Goal: Use online tool/utility

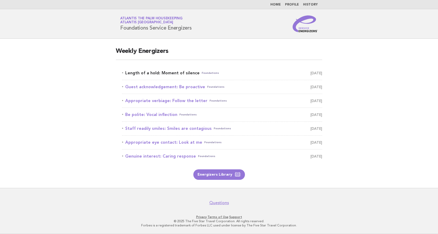
click at [150, 75] on link "Length of a hold: Moment of silence Foundations [DATE]" at bounding box center [222, 72] width 200 height 7
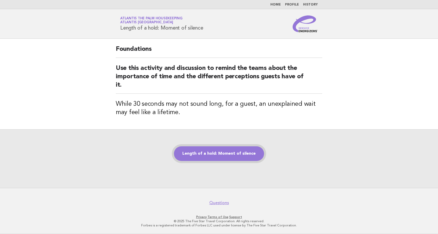
click at [222, 154] on link "Length of a hold: Moment of silence" at bounding box center [219, 153] width 90 height 15
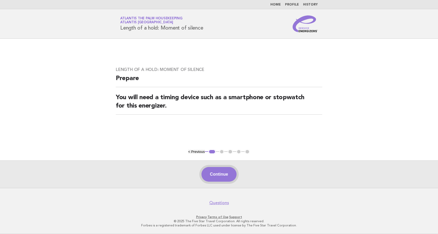
click at [217, 172] on button "Continue" at bounding box center [218, 174] width 35 height 15
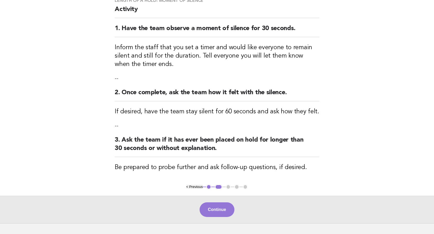
scroll to position [82, 0]
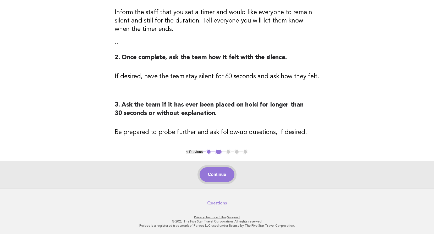
click at [221, 174] on button "Continue" at bounding box center [217, 174] width 35 height 15
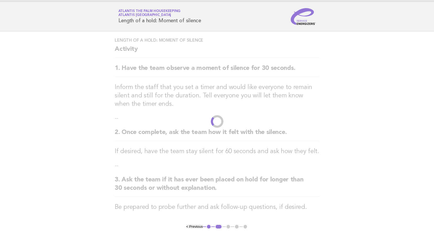
scroll to position [0, 0]
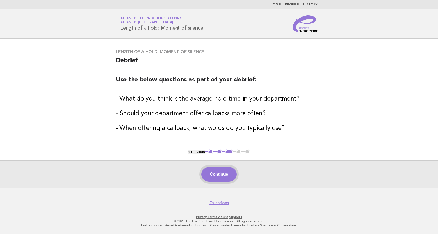
click at [228, 172] on button "Continue" at bounding box center [218, 174] width 35 height 15
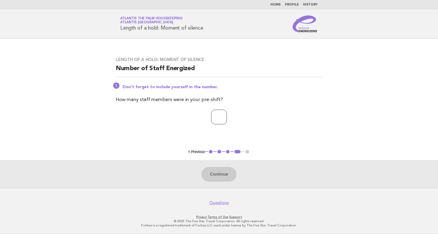
click at [211, 115] on input "number" at bounding box center [219, 117] width 16 height 15
type input "**"
click at [218, 182] on div "Continue" at bounding box center [219, 173] width 438 height 27
click at [219, 175] on button "Continue" at bounding box center [218, 174] width 35 height 15
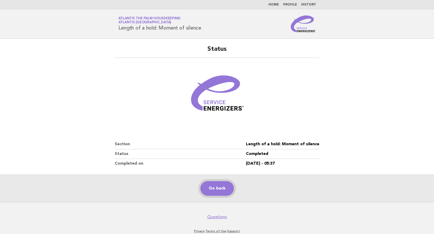
click at [216, 189] on link "Go back" at bounding box center [217, 188] width 34 height 15
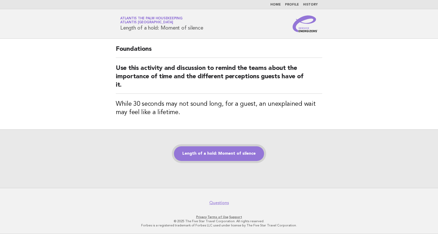
click at [212, 157] on link "Length of a hold: Moment of silence" at bounding box center [219, 153] width 90 height 15
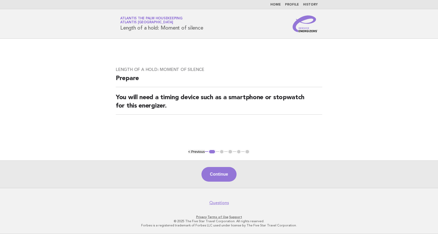
click at [214, 178] on button "Continue" at bounding box center [218, 174] width 35 height 15
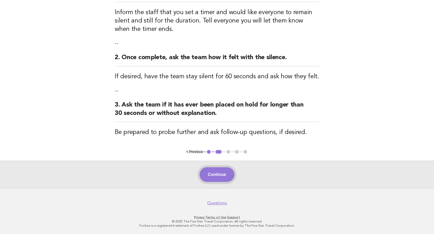
click at [214, 174] on button "Continue" at bounding box center [217, 174] width 35 height 15
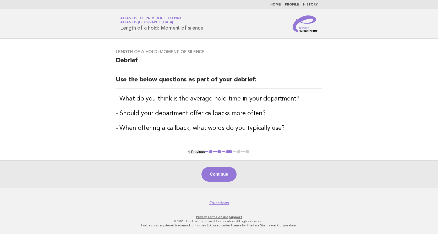
click at [214, 174] on button "Continue" at bounding box center [218, 174] width 35 height 15
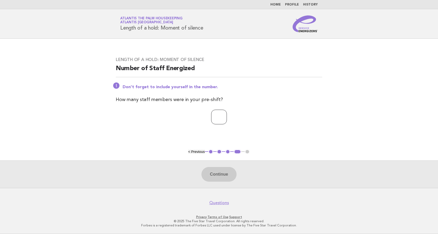
click at [221, 117] on input "number" at bounding box center [219, 117] width 16 height 15
type input "**"
click at [222, 181] on button "Continue" at bounding box center [218, 174] width 35 height 15
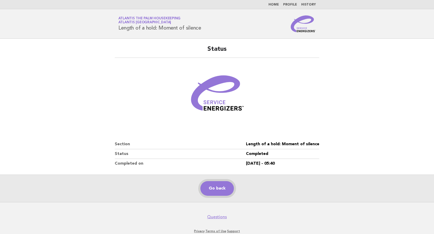
click at [216, 192] on link "Go back" at bounding box center [217, 188] width 34 height 15
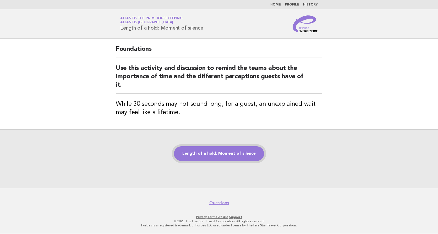
click at [208, 158] on link "Length of a hold: Moment of silence" at bounding box center [219, 153] width 90 height 15
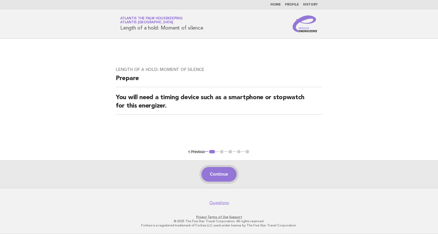
click at [215, 170] on button "Continue" at bounding box center [218, 174] width 35 height 15
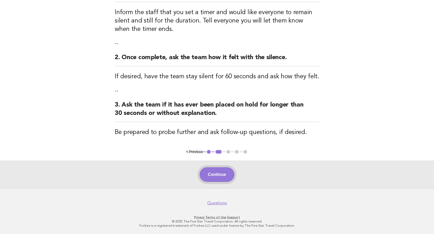
click at [215, 181] on button "Continue" at bounding box center [217, 174] width 35 height 15
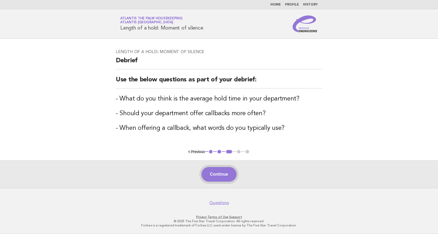
click at [222, 173] on button "Continue" at bounding box center [218, 174] width 35 height 15
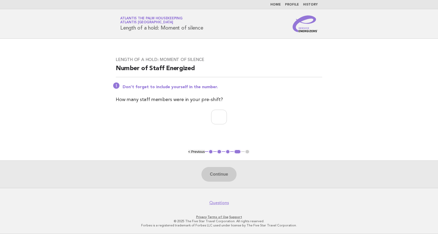
click at [209, 109] on div "Length of a hold: Moment of silence Number of Staff Energized Don't forget to i…" at bounding box center [218, 94] width 219 height 86
click at [211, 117] on input "number" at bounding box center [219, 117] width 16 height 15
type input "**"
click at [220, 177] on button "Continue" at bounding box center [218, 174] width 35 height 15
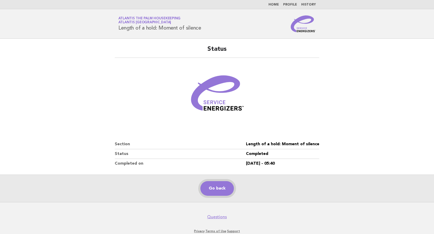
click at [213, 190] on link "Go back" at bounding box center [217, 188] width 34 height 15
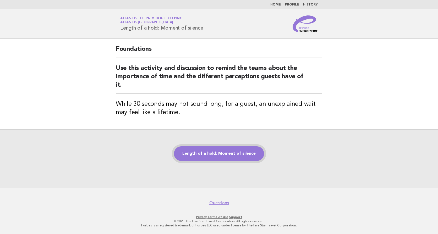
click at [212, 158] on link "Length of a hold: Moment of silence" at bounding box center [219, 153] width 90 height 15
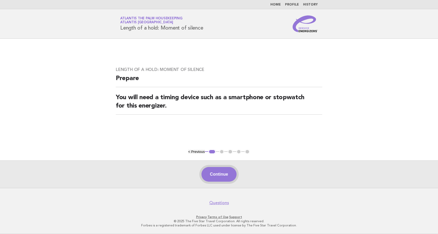
click at [213, 173] on button "Continue" at bounding box center [218, 174] width 35 height 15
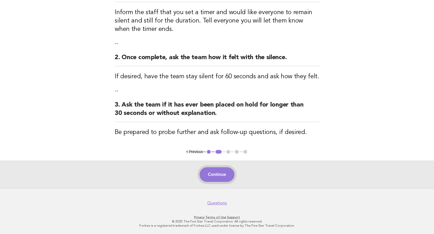
click at [213, 181] on button "Continue" at bounding box center [217, 174] width 35 height 15
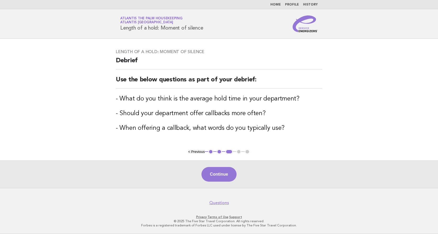
click at [213, 181] on button "Continue" at bounding box center [218, 174] width 35 height 15
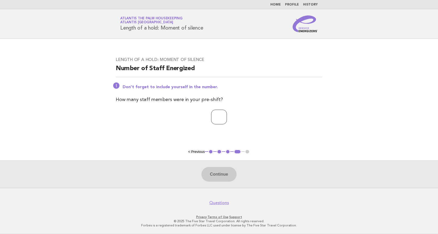
click at [211, 118] on input "number" at bounding box center [219, 117] width 16 height 15
type input "**"
click at [221, 176] on button "Continue" at bounding box center [218, 174] width 35 height 15
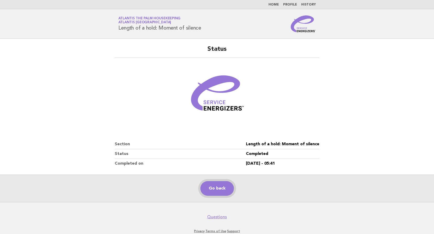
click at [211, 186] on link "Go back" at bounding box center [217, 188] width 34 height 15
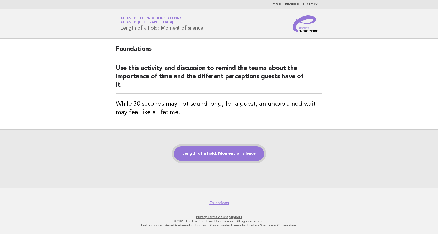
click at [220, 151] on link "Length of a hold: Moment of silence" at bounding box center [219, 153] width 90 height 15
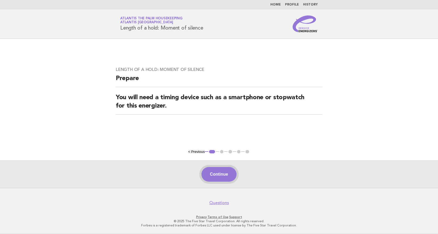
click at [212, 174] on button "Continue" at bounding box center [218, 174] width 35 height 15
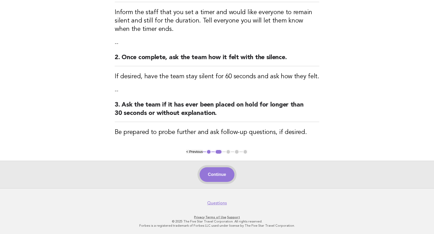
click at [214, 171] on button "Continue" at bounding box center [217, 174] width 35 height 15
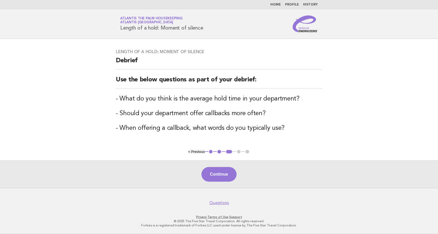
click at [214, 171] on button "Continue" at bounding box center [218, 174] width 35 height 15
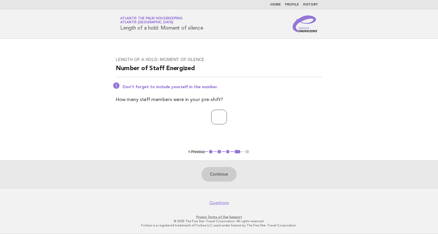
click at [211, 117] on input "number" at bounding box center [219, 117] width 16 height 15
type input "**"
click at [226, 176] on button "Continue" at bounding box center [218, 174] width 35 height 15
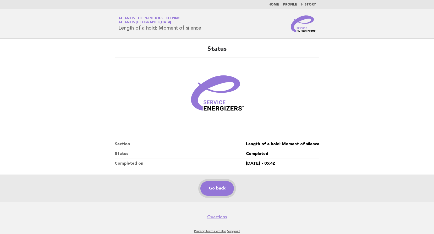
click at [210, 185] on link "Go back" at bounding box center [217, 188] width 34 height 15
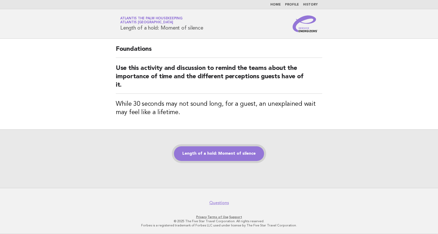
click at [214, 157] on link "Length of a hold: Moment of silence" at bounding box center [219, 153] width 90 height 15
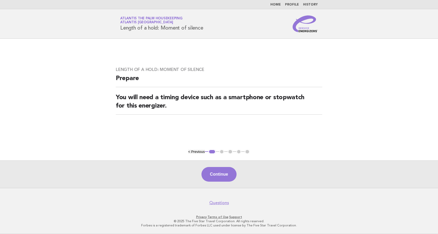
click at [221, 173] on button "Continue" at bounding box center [218, 174] width 35 height 15
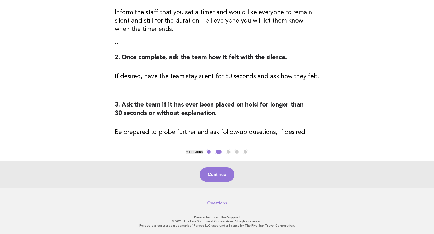
click at [221, 172] on button "Continue" at bounding box center [217, 174] width 35 height 15
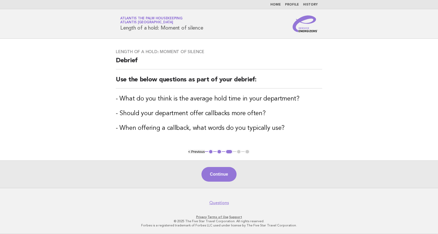
click at [221, 172] on button "Continue" at bounding box center [218, 174] width 35 height 15
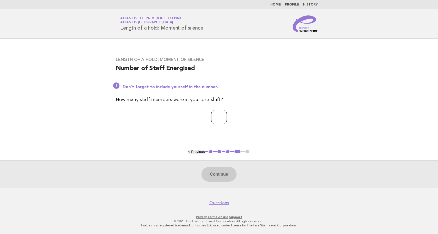
click at [211, 119] on input "number" at bounding box center [219, 117] width 16 height 15
type input "**"
click at [220, 171] on button "Continue" at bounding box center [218, 174] width 35 height 15
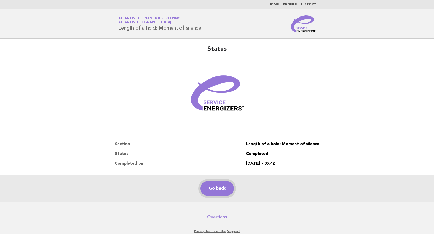
click at [213, 186] on link "Go back" at bounding box center [217, 188] width 34 height 15
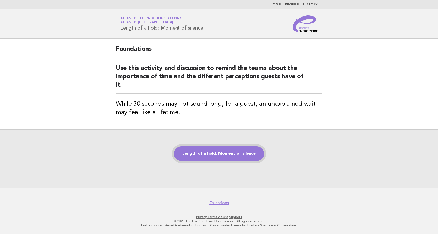
click at [218, 155] on link "Length of a hold: Moment of silence" at bounding box center [219, 153] width 90 height 15
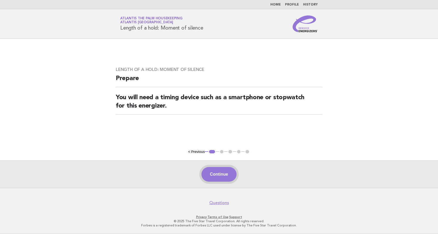
click at [216, 176] on button "Continue" at bounding box center [218, 174] width 35 height 15
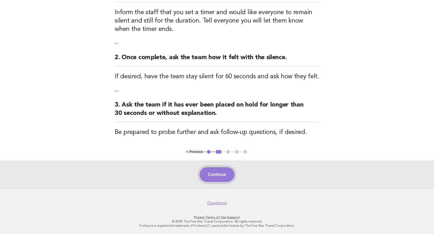
click at [214, 169] on button "Continue" at bounding box center [217, 174] width 35 height 15
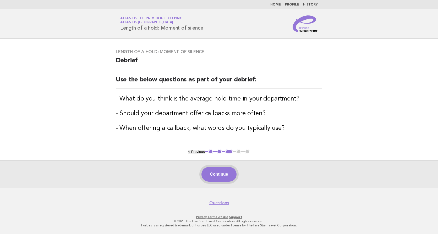
click at [215, 172] on button "Continue" at bounding box center [218, 174] width 35 height 15
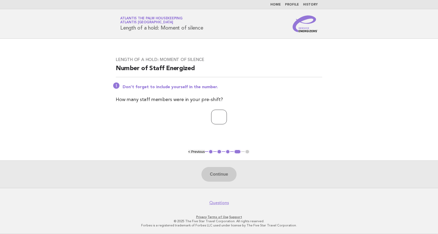
click at [211, 110] on input "number" at bounding box center [219, 117] width 16 height 15
type input "**"
click at [215, 178] on button "Continue" at bounding box center [218, 174] width 35 height 15
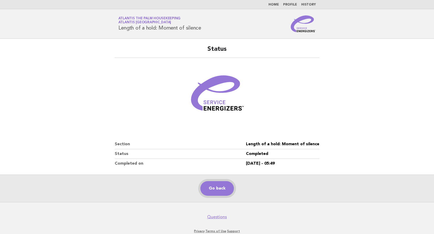
click at [208, 182] on link "Go back" at bounding box center [217, 188] width 34 height 15
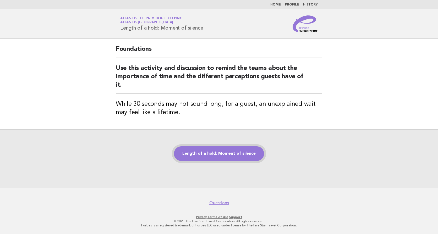
click at [229, 154] on link "Length of a hold: Moment of silence" at bounding box center [219, 153] width 90 height 15
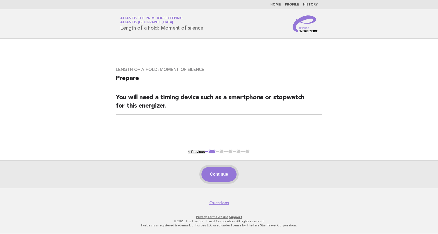
click at [225, 177] on button "Continue" at bounding box center [218, 174] width 35 height 15
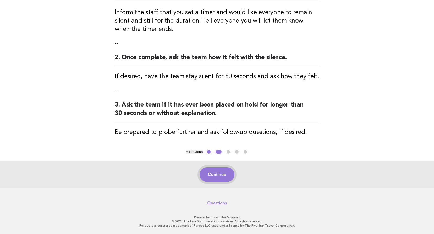
click at [216, 176] on button "Continue" at bounding box center [217, 174] width 35 height 15
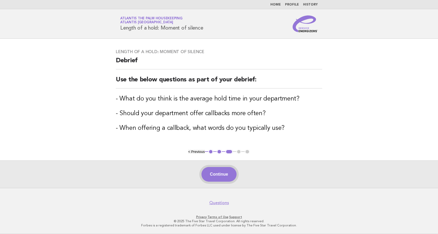
click at [221, 170] on button "Continue" at bounding box center [218, 174] width 35 height 15
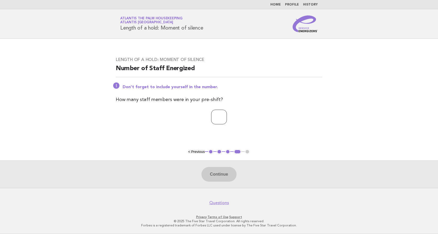
click at [212, 118] on input "number" at bounding box center [219, 117] width 16 height 15
type input "**"
click at [217, 176] on button "Continue" at bounding box center [218, 174] width 35 height 15
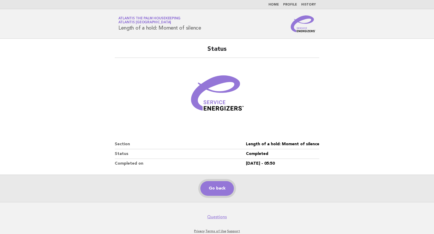
click at [215, 184] on link "Go back" at bounding box center [217, 188] width 34 height 15
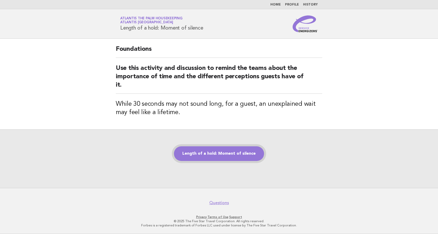
click at [215, 148] on link "Length of a hold: Moment of silence" at bounding box center [219, 153] width 90 height 15
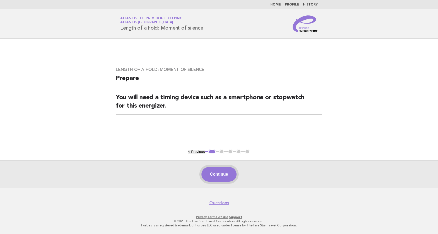
click at [228, 173] on button "Continue" at bounding box center [218, 174] width 35 height 15
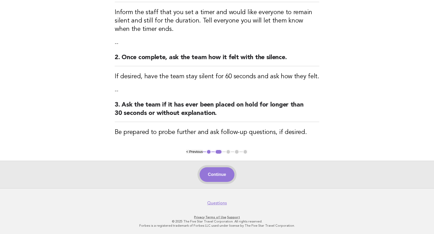
click at [216, 177] on button "Continue" at bounding box center [217, 174] width 35 height 15
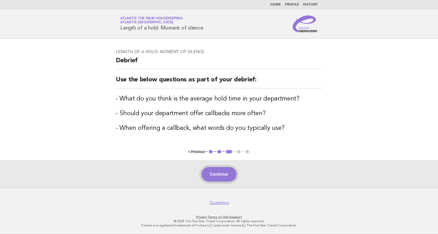
click at [212, 179] on button "Continue" at bounding box center [218, 174] width 35 height 15
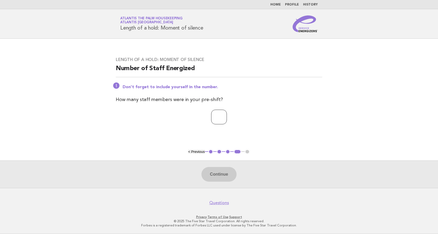
click at [211, 118] on input "number" at bounding box center [219, 117] width 16 height 15
type input "**"
click at [220, 175] on button "Continue" at bounding box center [218, 174] width 35 height 15
